Goal: Navigation & Orientation: Understand site structure

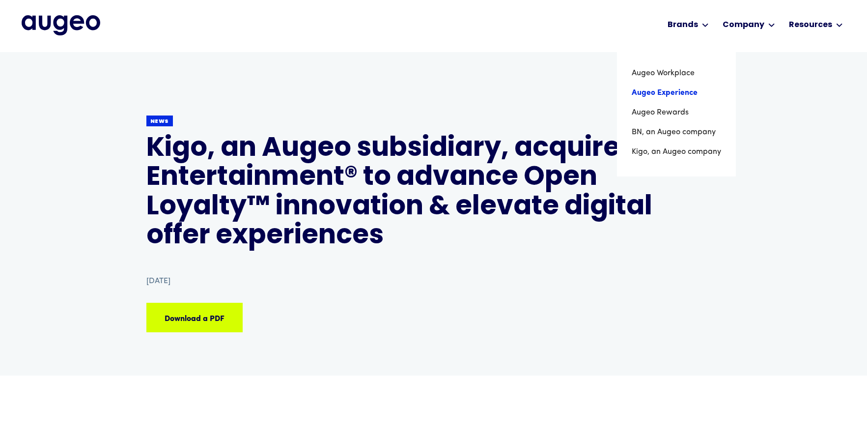
click at [663, 90] on link "Augeo Experience" at bounding box center [676, 93] width 89 height 20
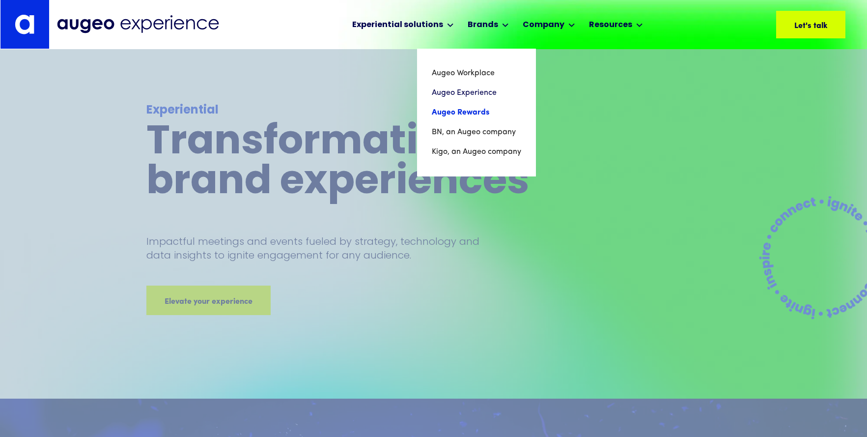
click at [459, 111] on link "Augeo Rewards" at bounding box center [476, 113] width 89 height 20
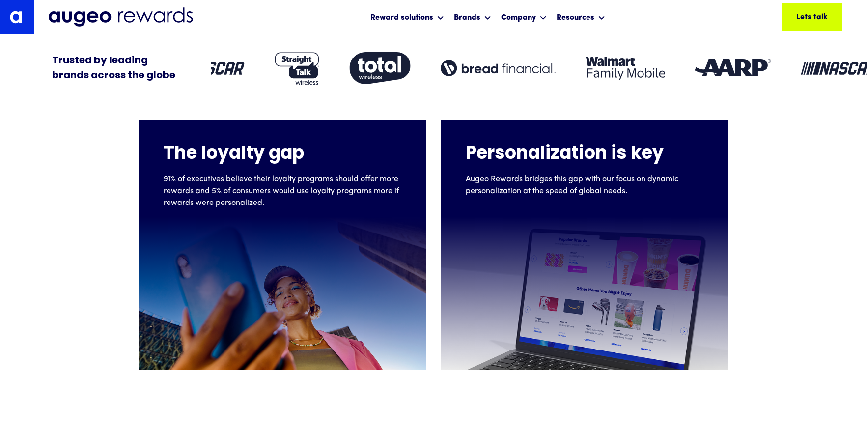
scroll to position [342, 0]
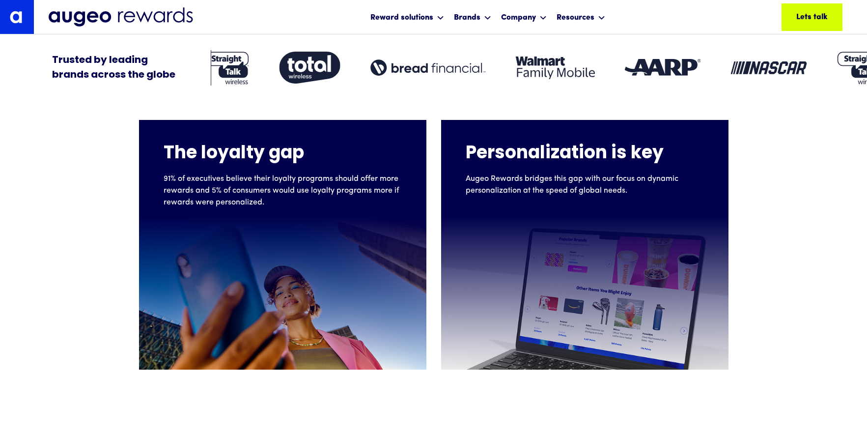
click at [605, 260] on div at bounding box center [584, 292] width 287 height 153
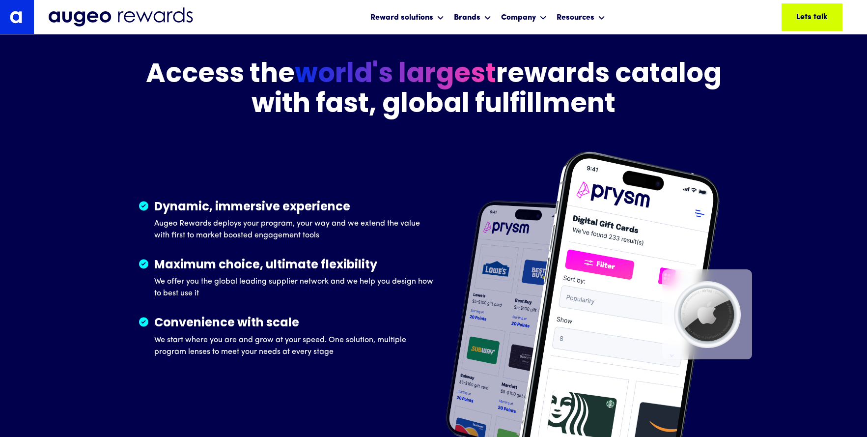
scroll to position [1470, 0]
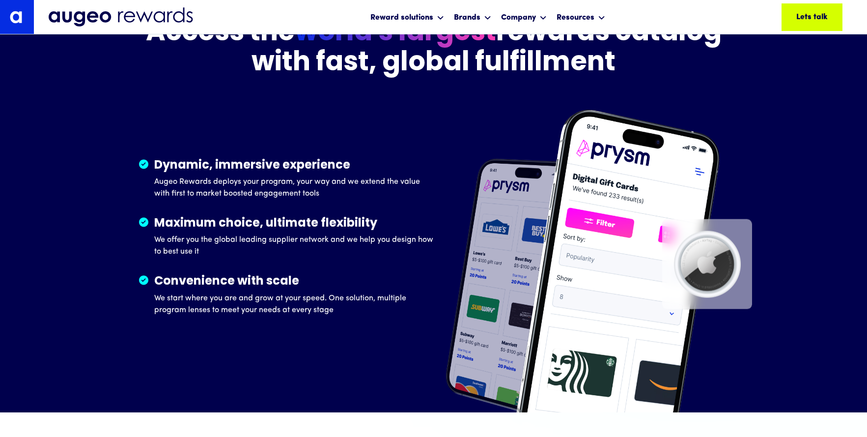
click at [703, 265] on img at bounding box center [707, 264] width 90 height 90
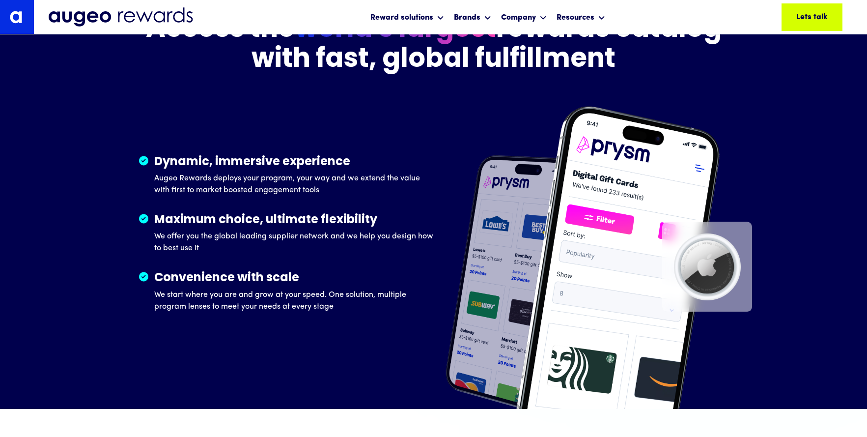
click at [709, 265] on img at bounding box center [707, 266] width 90 height 90
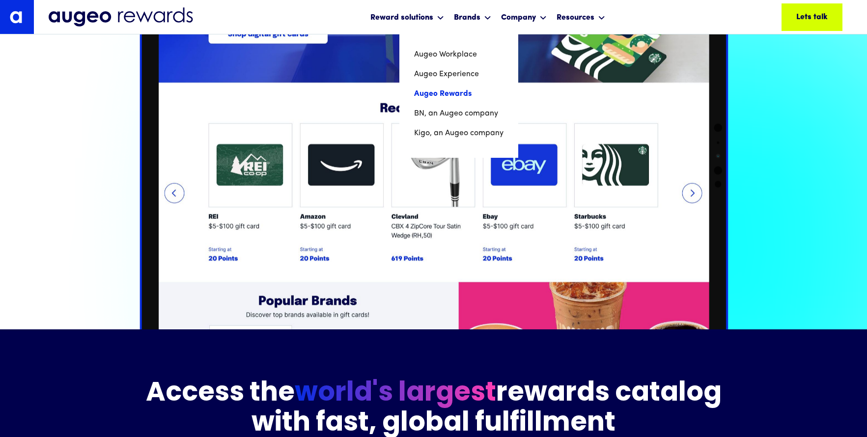
scroll to position [1151, 0]
click at [438, 132] on link "Kigo, an Augeo company" at bounding box center [458, 133] width 91 height 20
